Goal: Task Accomplishment & Management: Manage account settings

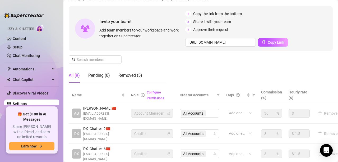
scroll to position [40, 0]
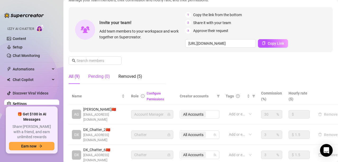
click at [100, 78] on div "Pending (0)" at bounding box center [99, 76] width 22 height 6
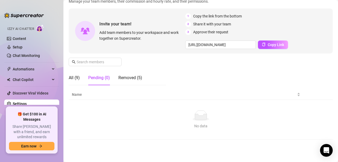
scroll to position [39, 0]
click at [78, 80] on div "All (9)" at bounding box center [74, 78] width 11 height 6
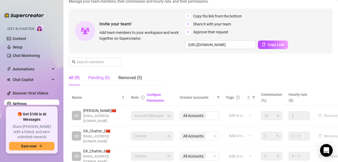
click at [91, 79] on div "Pending (0)" at bounding box center [99, 78] width 22 height 6
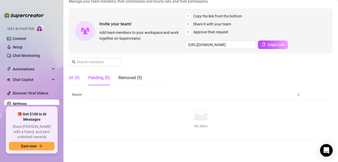
click at [72, 78] on div "All (9)" at bounding box center [74, 78] width 11 height 6
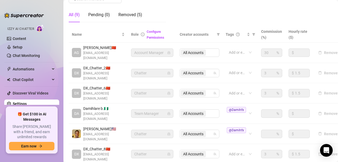
scroll to position [102, 0]
click at [24, 40] on link "Content" at bounding box center [19, 38] width 13 height 4
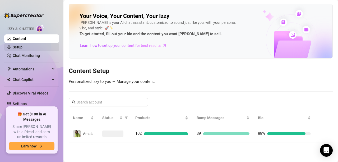
click at [22, 45] on link "Setup" at bounding box center [18, 47] width 10 height 4
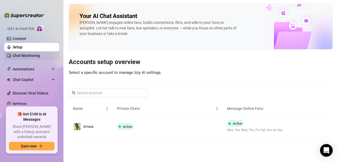
click at [32, 55] on link "Chat Monitoring" at bounding box center [26, 55] width 27 height 4
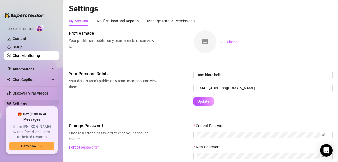
click at [14, 103] on link "Settings" at bounding box center [20, 103] width 14 height 4
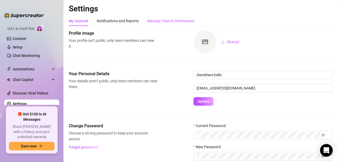
click at [160, 23] on div "Manage Team & Permissions" at bounding box center [170, 21] width 47 height 6
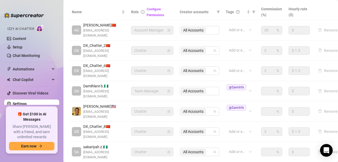
scroll to position [124, 9]
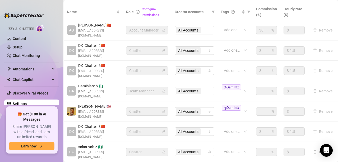
click at [155, 107] on span "Chatter" at bounding box center [147, 111] width 36 height 8
click at [149, 107] on span "Chatter" at bounding box center [147, 111] width 36 height 8
drag, startPoint x: 149, startPoint y: 101, endPoint x: 123, endPoint y: 102, distance: 25.6
drag, startPoint x: 123, startPoint y: 102, endPoint x: 157, endPoint y: 106, distance: 33.6
click at [157, 106] on td "Chatter" at bounding box center [147, 111] width 49 height 20
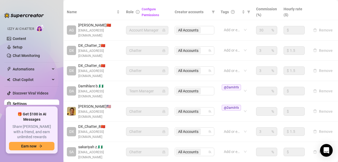
click at [103, 109] on span "[EMAIL_ADDRESS][DOMAIN_NAME]" at bounding box center [98, 114] width 41 height 10
click at [240, 104] on div "@Damihfx" at bounding box center [235, 111] width 29 height 15
drag, startPoint x: 93, startPoint y: 100, endPoint x: 79, endPoint y: 101, distance: 14.4
click at [79, 103] on div "[PERSON_NAME] 🇺🇸 [EMAIL_ADDRESS][DOMAIN_NAME]" at bounding box center [93, 111] width 53 height 16
click at [91, 109] on span "[EMAIL_ADDRESS][DOMAIN_NAME]" at bounding box center [98, 114] width 41 height 10
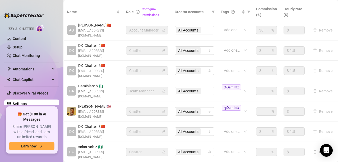
scroll to position [134, 9]
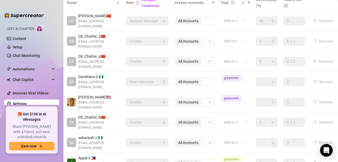
drag, startPoint x: 104, startPoint y: 93, endPoint x: 80, endPoint y: 90, distance: 24.4
click at [80, 100] on span "[EMAIL_ADDRESS][DOMAIN_NAME]" at bounding box center [98, 105] width 41 height 10
drag, startPoint x: 75, startPoint y: 89, endPoint x: 101, endPoint y: 86, distance: 27.1
click at [101, 94] on span "[PERSON_NAME] 🇺🇸" at bounding box center [98, 97] width 41 height 6
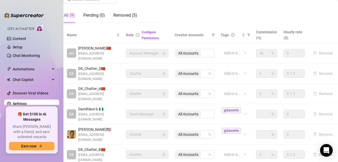
scroll to position [102, 9]
click at [148, 32] on link "Configure Permissions" at bounding box center [150, 35] width 17 height 10
click at [136, 34] on icon "info-circle" at bounding box center [138, 35] width 4 height 4
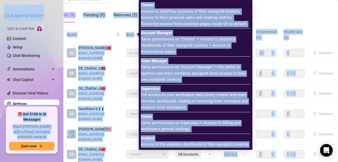
click at [214, 55] on span "Account Manager Same permissions as "Chatter" + Access to analytics dashboards …" at bounding box center [195, 42] width 109 height 25
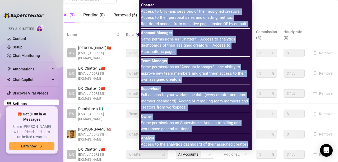
drag, startPoint x: 141, startPoint y: 10, endPoint x: 247, endPoint y: 144, distance: 170.7
click at [247, 144] on div "Chatter Access to OnlyFans sessions of their assigned creators. Access to their…" at bounding box center [195, 74] width 109 height 145
copy div "Access to OnlyFans sessions of their assigned creators. Access to their persona…"
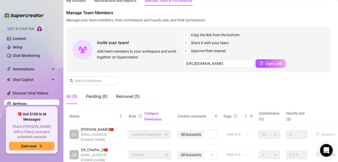
scroll to position [0, 2]
